Goal: Information Seeking & Learning: Learn about a topic

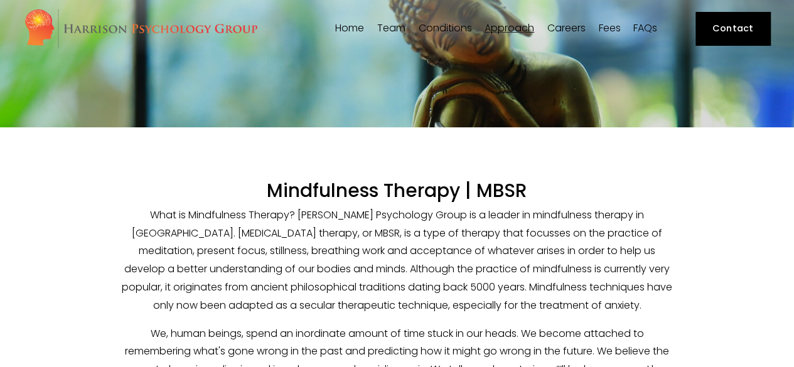
click at [569, 25] on link "Careers" at bounding box center [566, 29] width 38 height 12
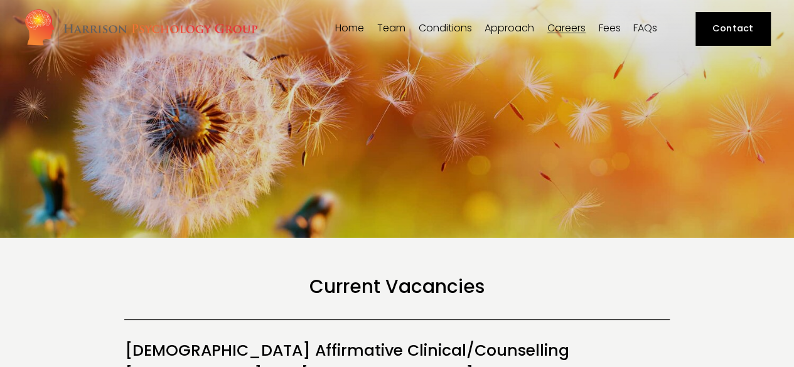
click at [375, 30] on div "Team Our Team Dr Siri MacIntyre-Harrison Dr Nicolas Burden Dr Lorna Hobbs Dr Ni…" at bounding box center [391, 32] width 33 height 19
click at [389, 30] on span "Team" at bounding box center [391, 28] width 28 height 10
click at [0, 0] on span "Our Team" at bounding box center [0, 0] width 0 height 0
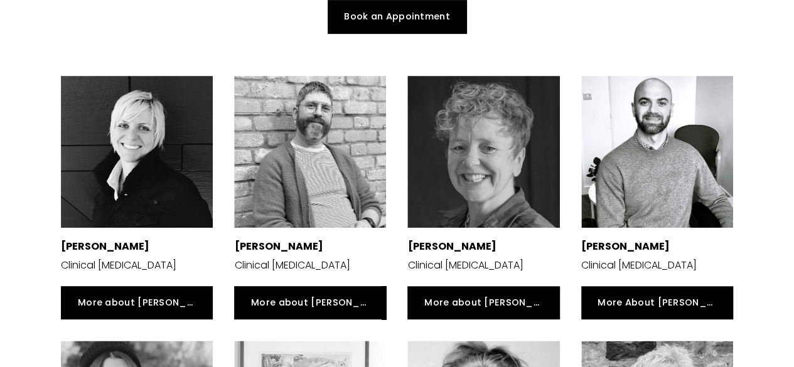
scroll to position [219, 0]
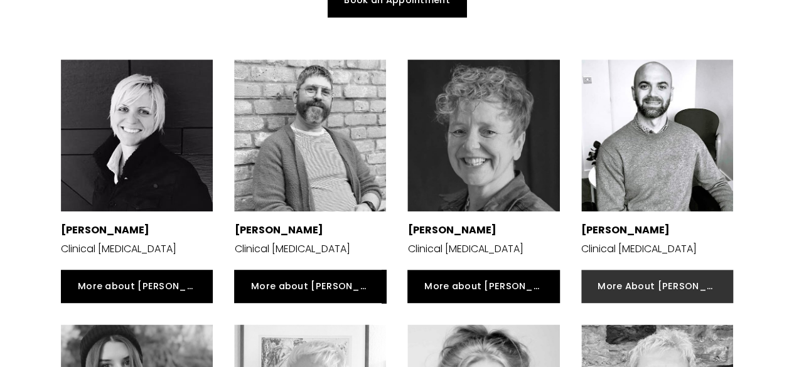
click at [651, 293] on link "More About Nicholas" at bounding box center [657, 286] width 152 height 33
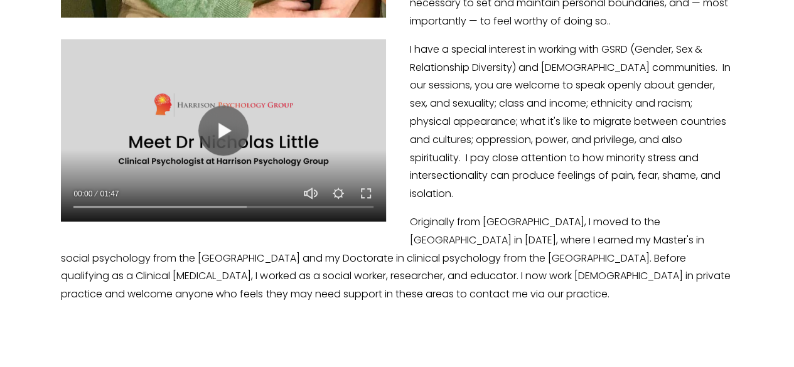
scroll to position [646, 0]
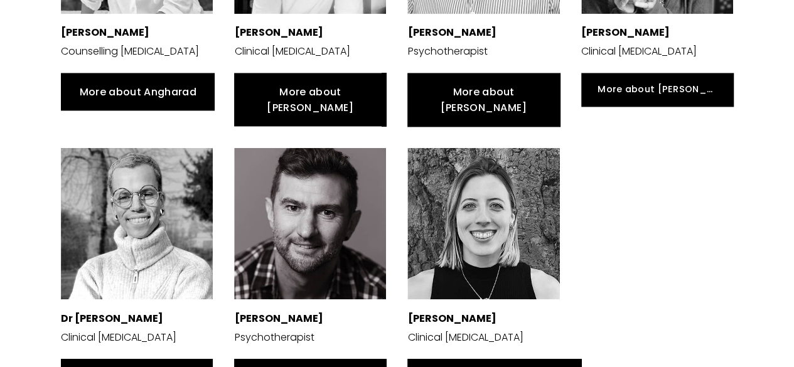
scroll to position [972, 0]
